Goal: Task Accomplishment & Management: Manage account settings

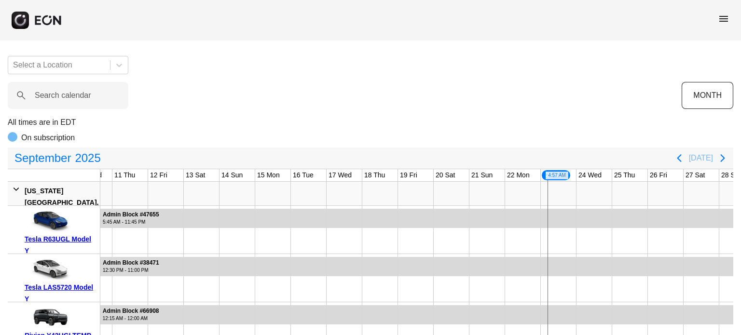
click at [707, 165] on button "Today" at bounding box center [701, 158] width 24 height 17
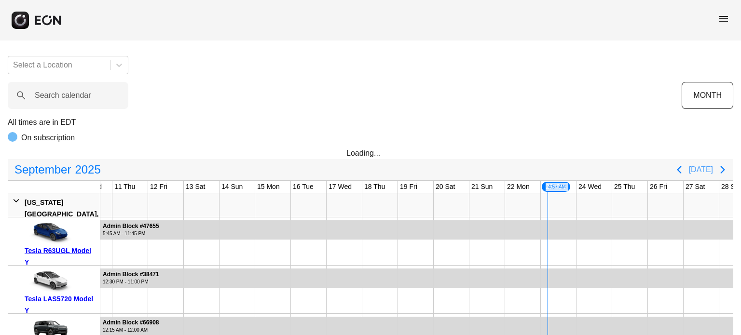
scroll to position [0, 438]
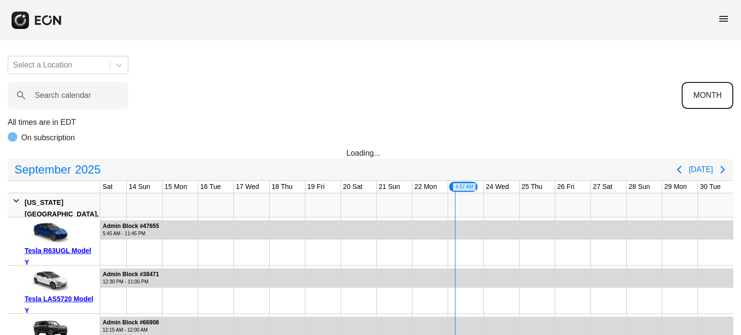
click at [707, 94] on button "MONTH" at bounding box center [708, 95] width 52 height 27
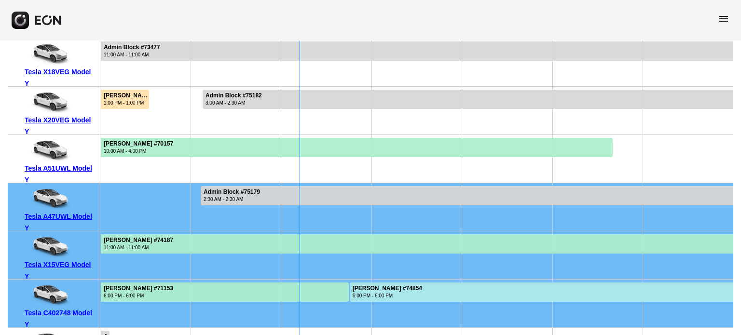
scroll to position [5975, 0]
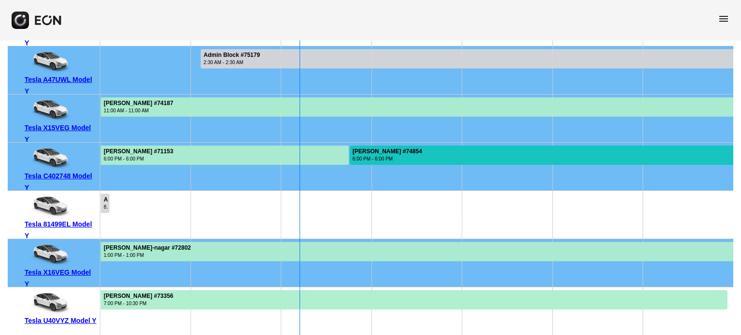
click at [465, 150] on div at bounding box center [542, 155] width 384 height 19
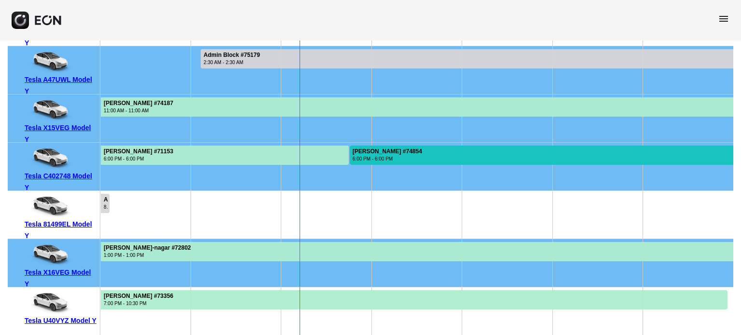
click at [377, 157] on div "6:00 PM - 6:00 PM" at bounding box center [387, 158] width 69 height 7
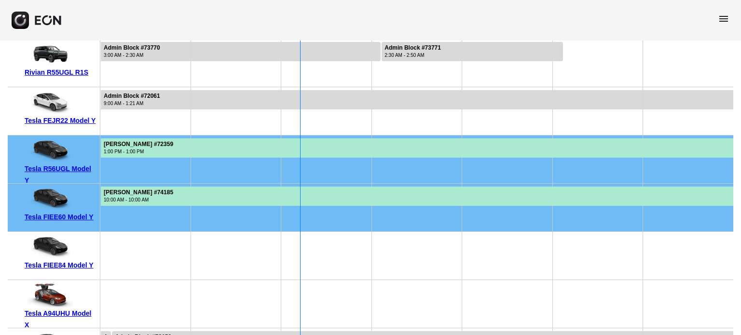
scroll to position [5203, 0]
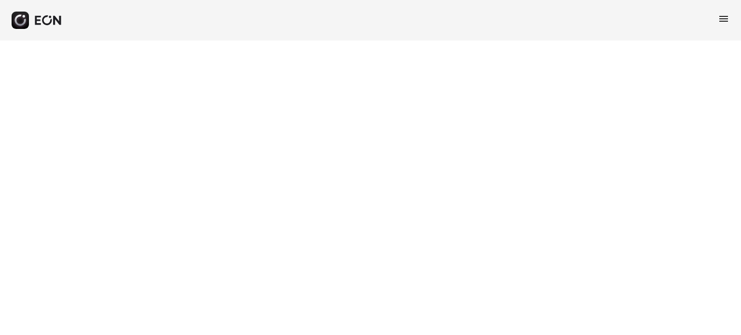
click at [465, 41] on html "menu" at bounding box center [370, 20] width 741 height 41
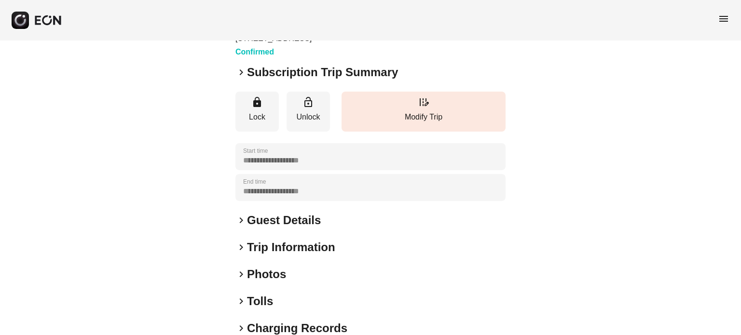
scroll to position [0, 0]
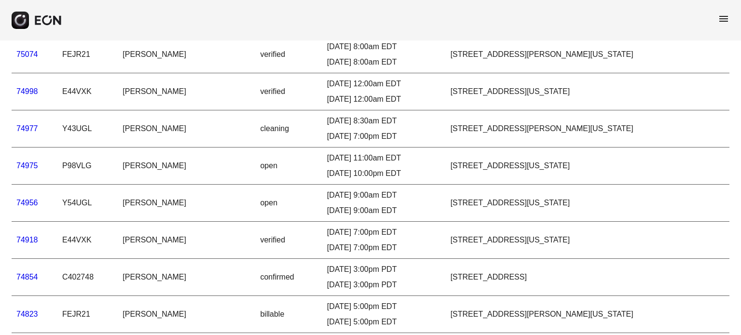
scroll to position [193, 0]
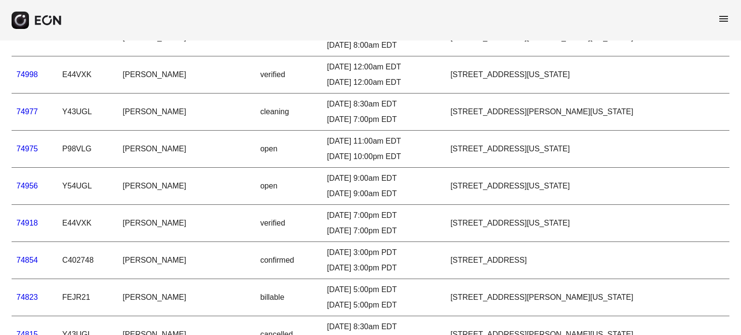
click at [29, 188] on link "74956" at bounding box center [27, 186] width 22 height 8
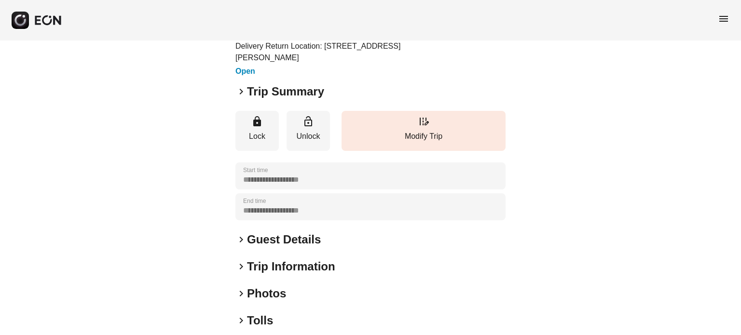
scroll to position [145, 0]
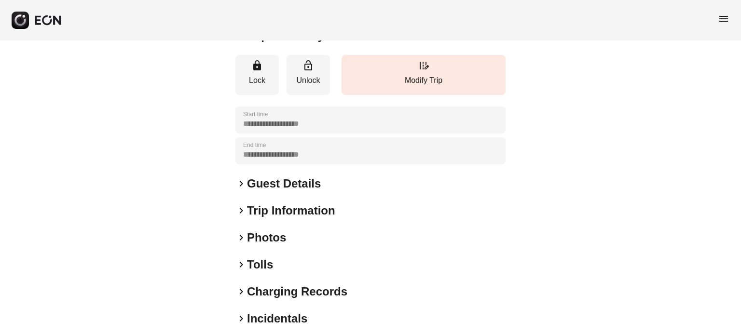
click at [267, 186] on h2 "Guest Details" at bounding box center [284, 183] width 74 height 15
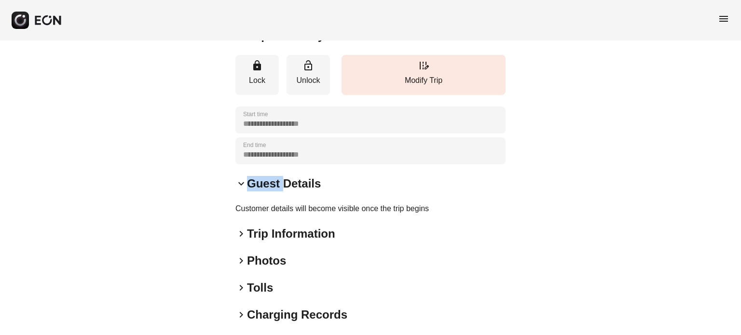
click at [267, 186] on h2 "Guest Details" at bounding box center [284, 183] width 74 height 15
